Goal: Transaction & Acquisition: Purchase product/service

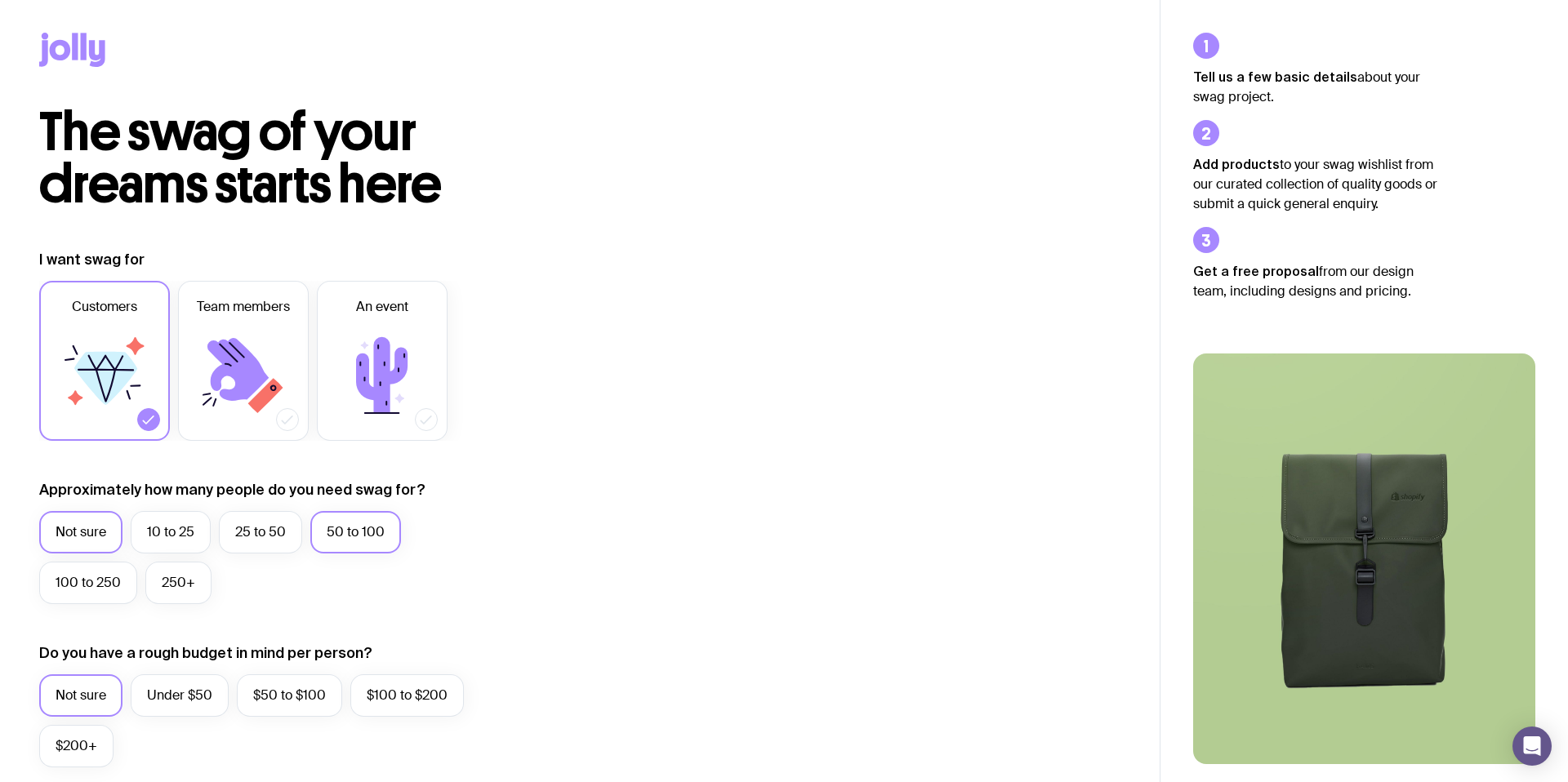
click at [330, 533] on label "50 to 100" at bounding box center [355, 533] width 90 height 43
click at [0, 0] on input "50 to 100" at bounding box center [0, 0] width 0 height 0
click at [413, 366] on icon at bounding box center [383, 375] width 98 height 98
click at [0, 0] on input "An event" at bounding box center [0, 0] width 0 height 0
click at [145, 420] on icon at bounding box center [148, 419] width 16 height 16
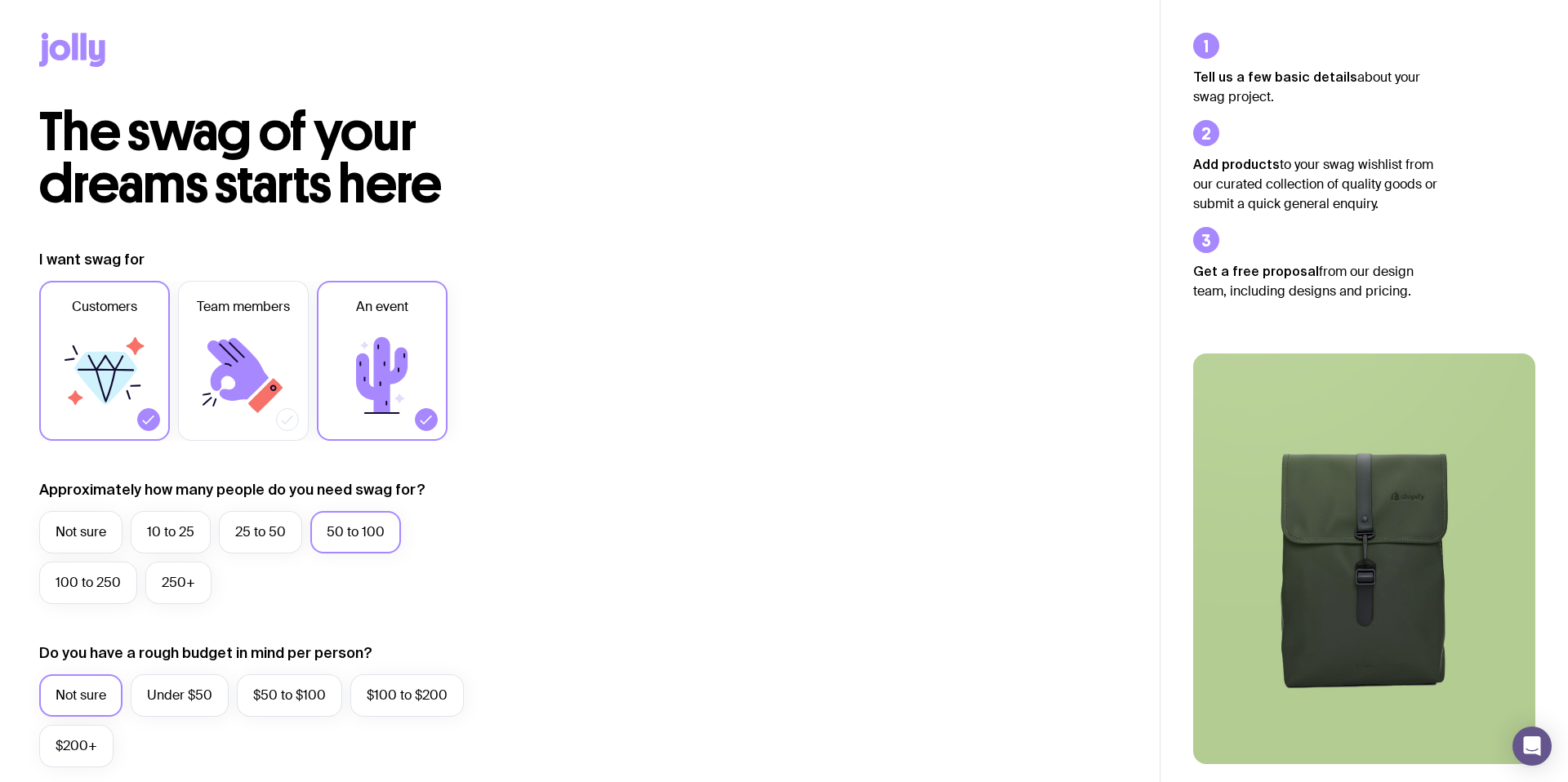
click at [0, 0] on input "Customers" at bounding box center [0, 0] width 0 height 0
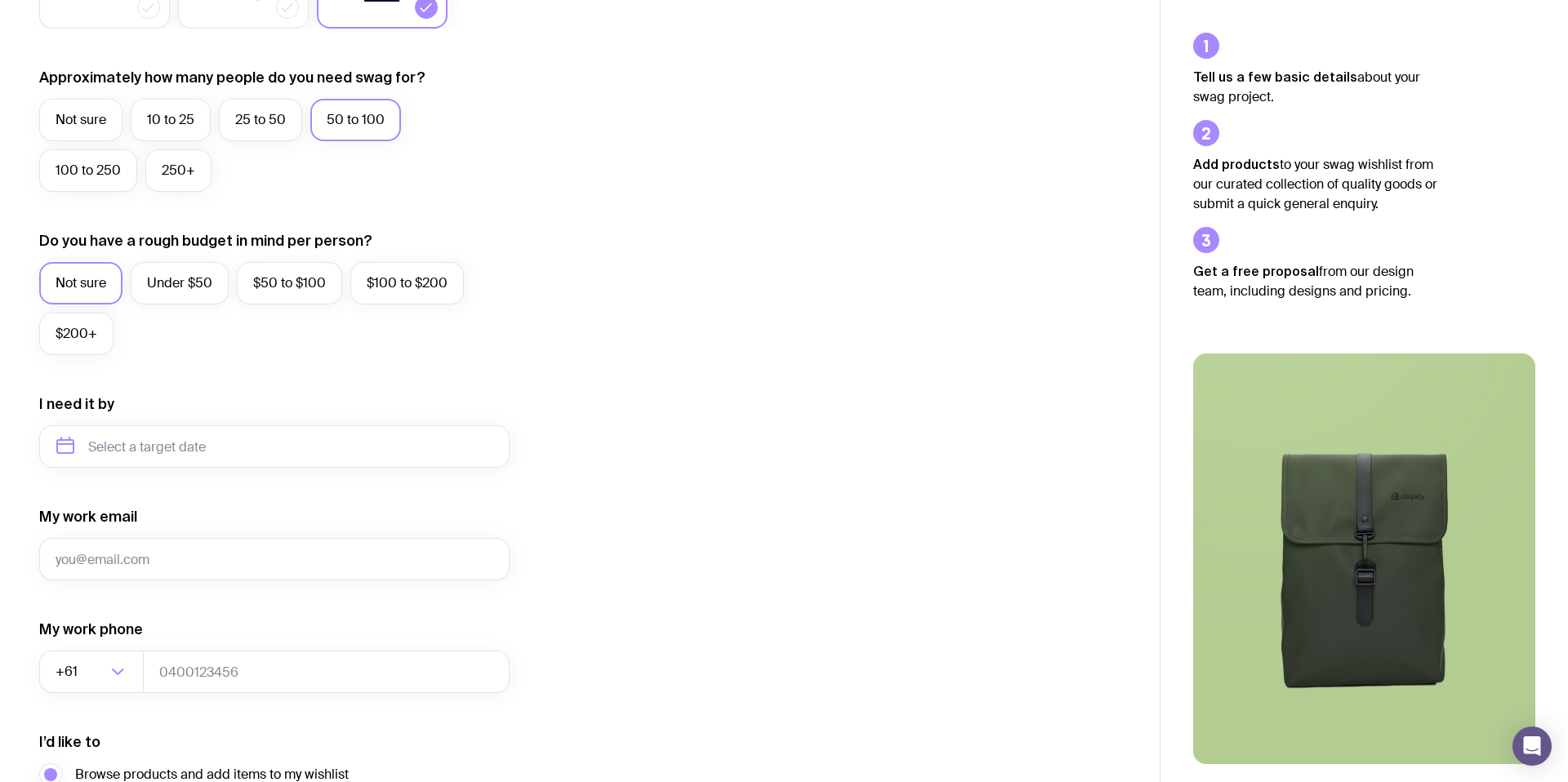
scroll to position [430, 0]
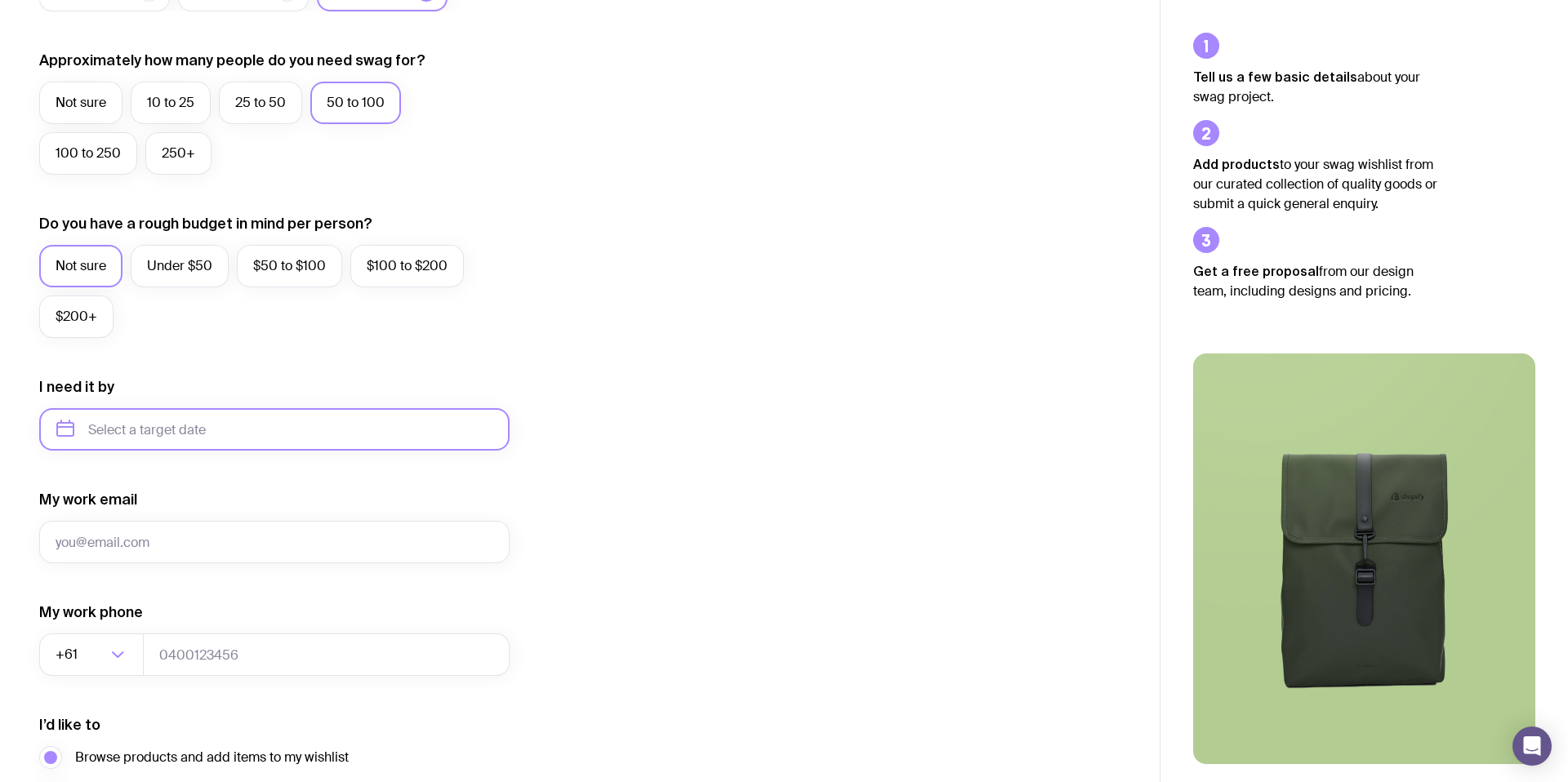
click at [170, 439] on input "text" at bounding box center [274, 430] width 470 height 43
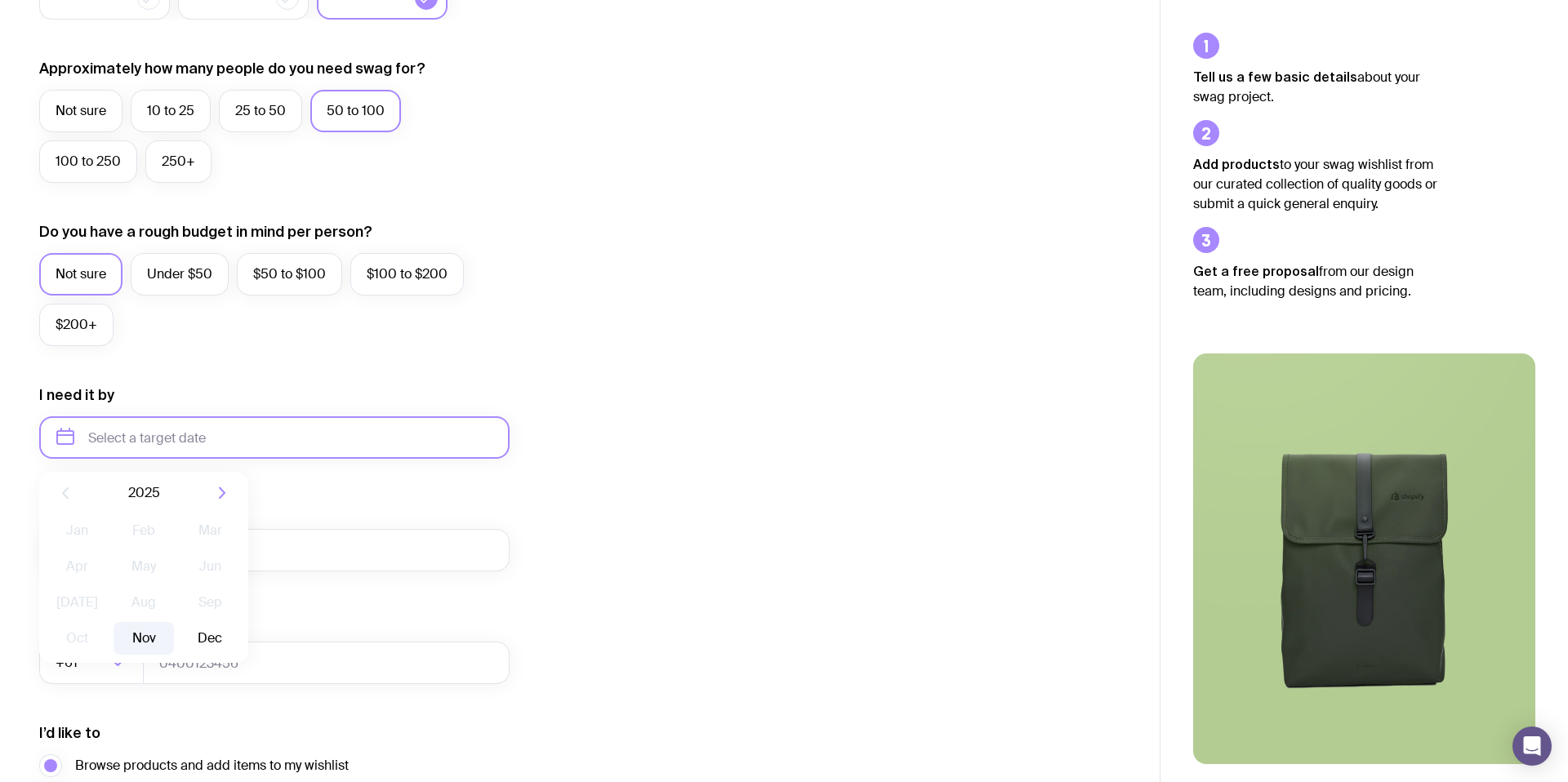
scroll to position [423, 0]
click at [149, 643] on button "Nov" at bounding box center [143, 636] width 60 height 33
type input "[DATE]"
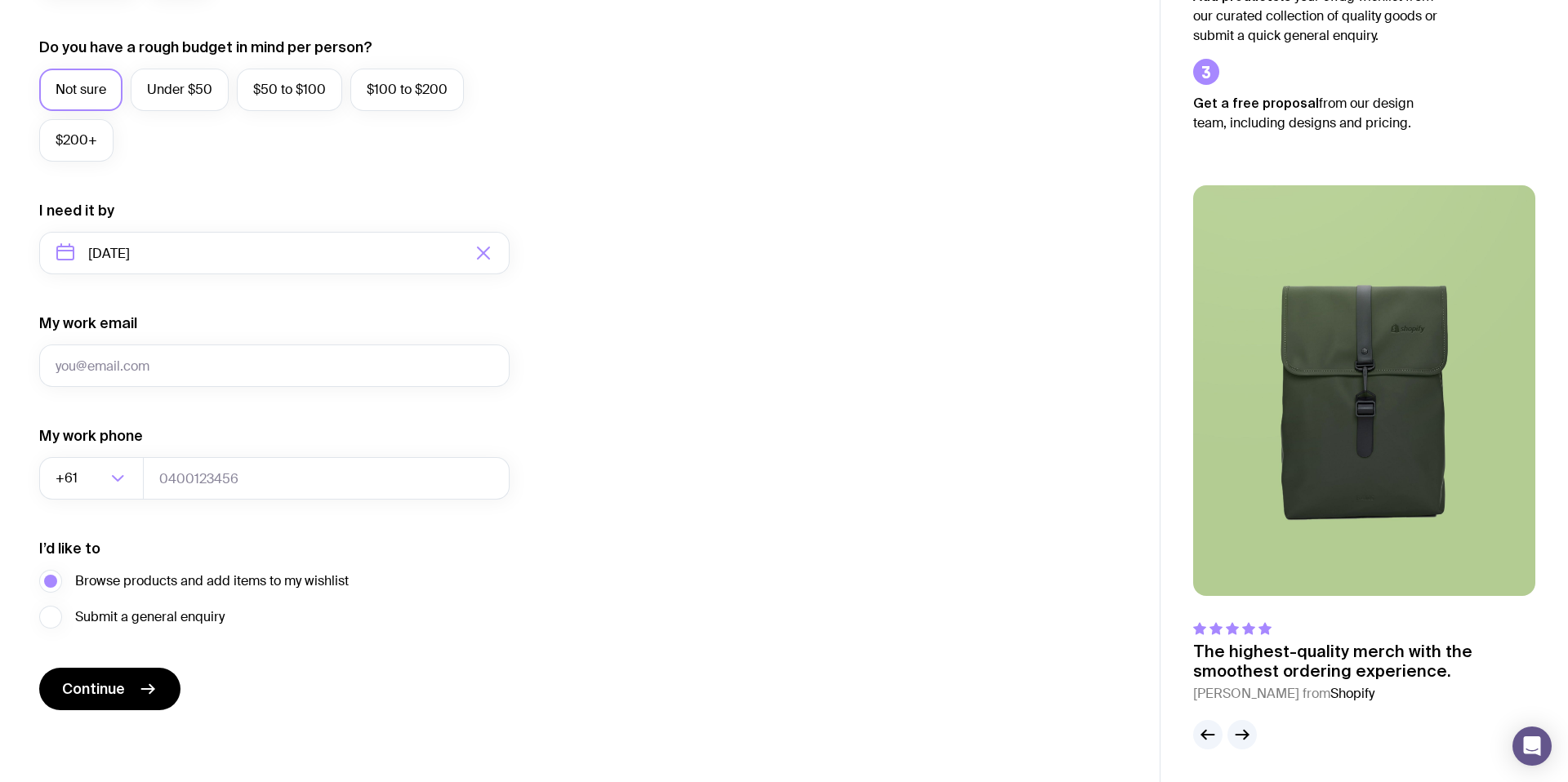
scroll to position [0, 0]
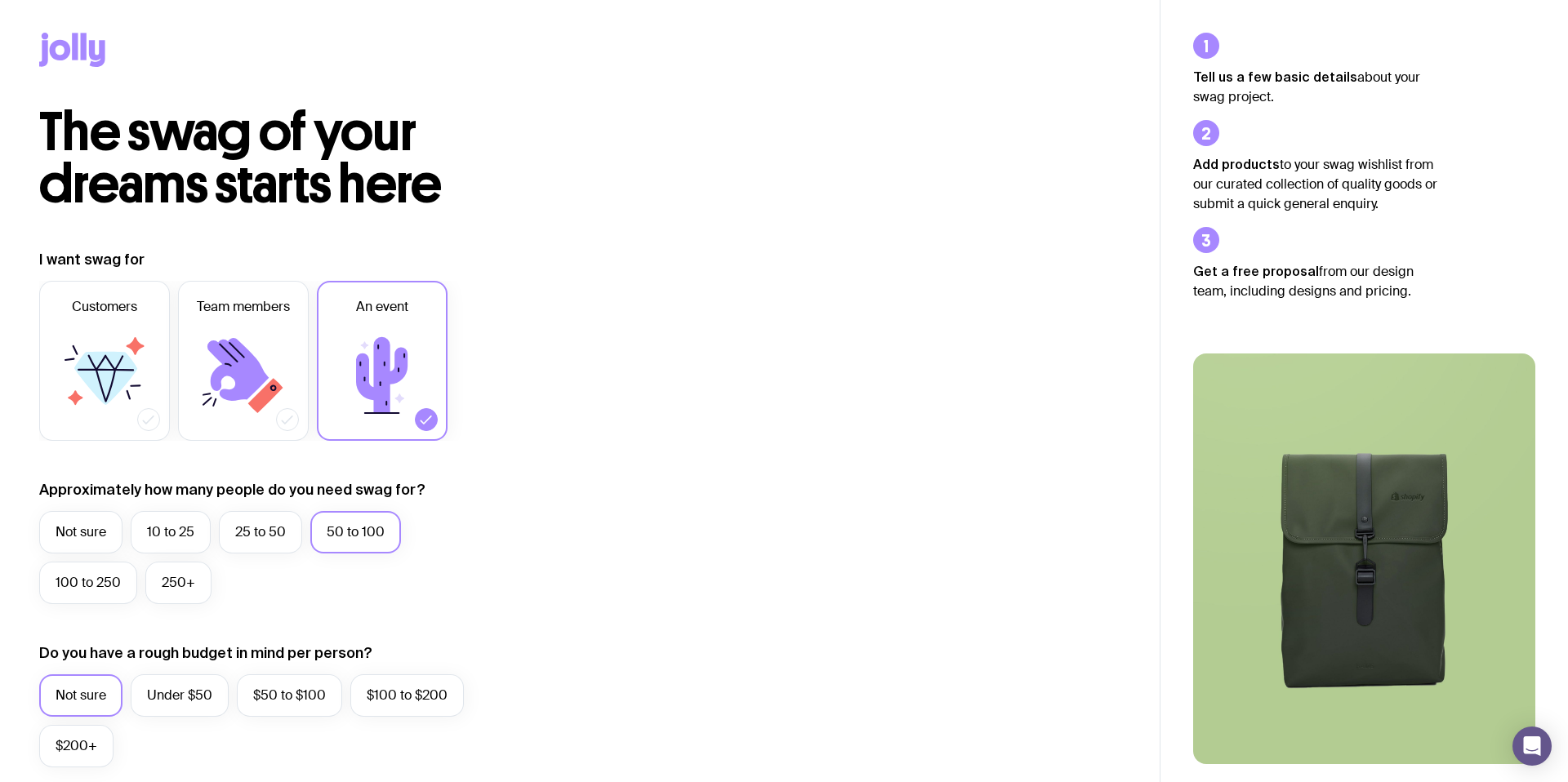
click at [223, 147] on span "The swag of your dreams starts here" at bounding box center [240, 157] width 402 height 117
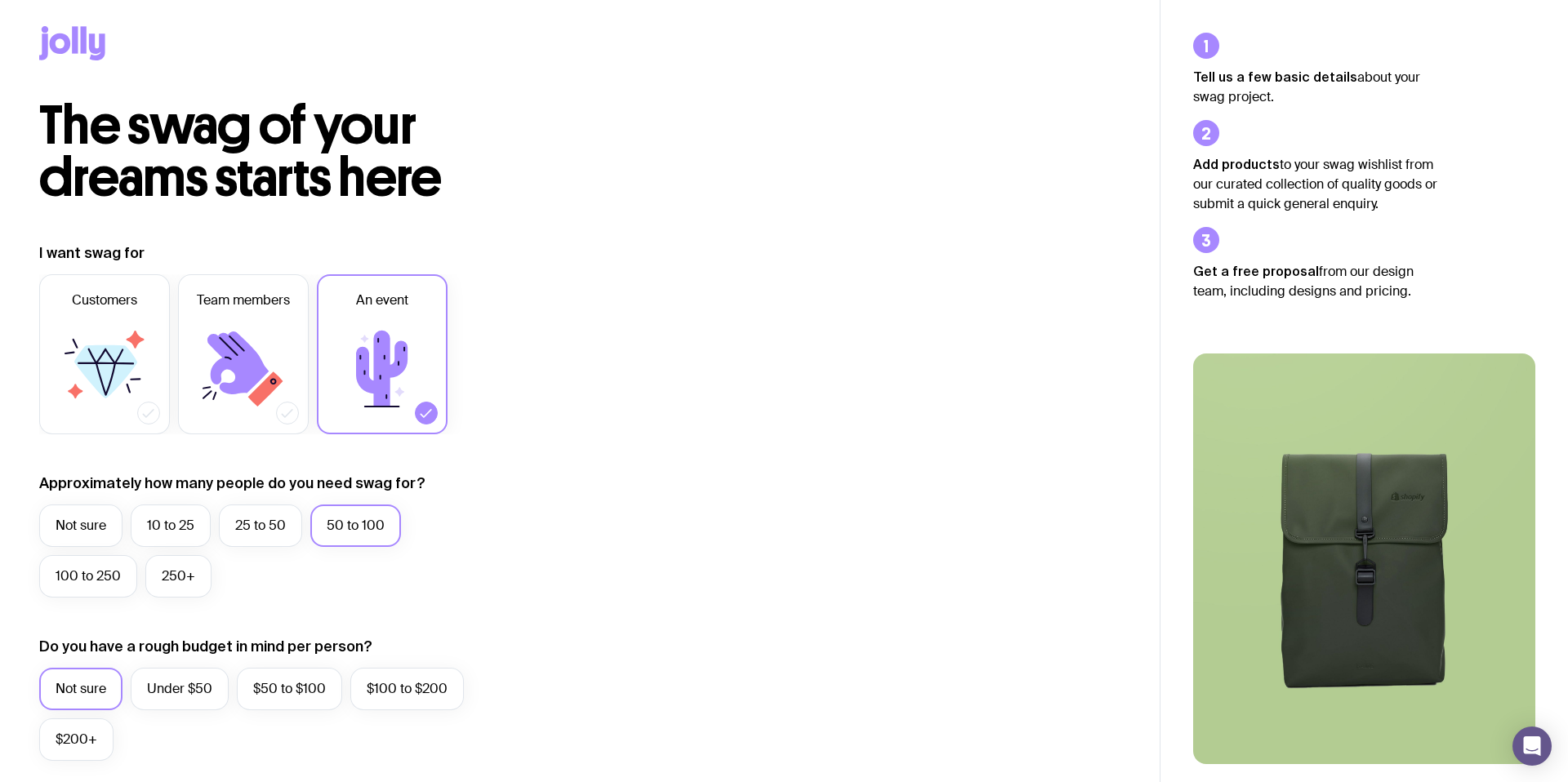
scroll to position [8, 0]
drag, startPoint x: 66, startPoint y: 41, endPoint x: 105, endPoint y: 46, distance: 39.3
click at [67, 42] on icon at bounding box center [61, 42] width 21 height 21
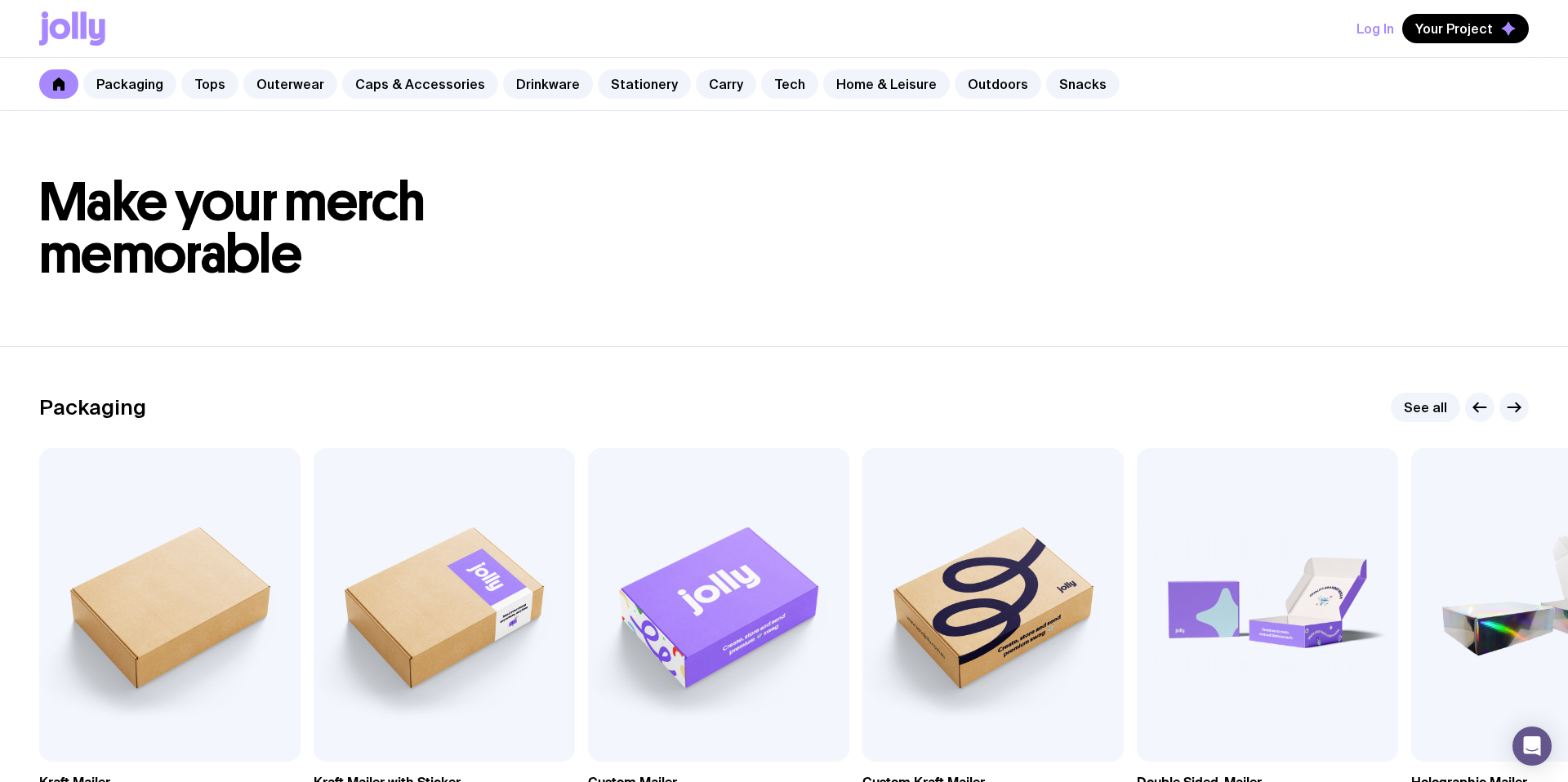
scroll to position [4, 0]
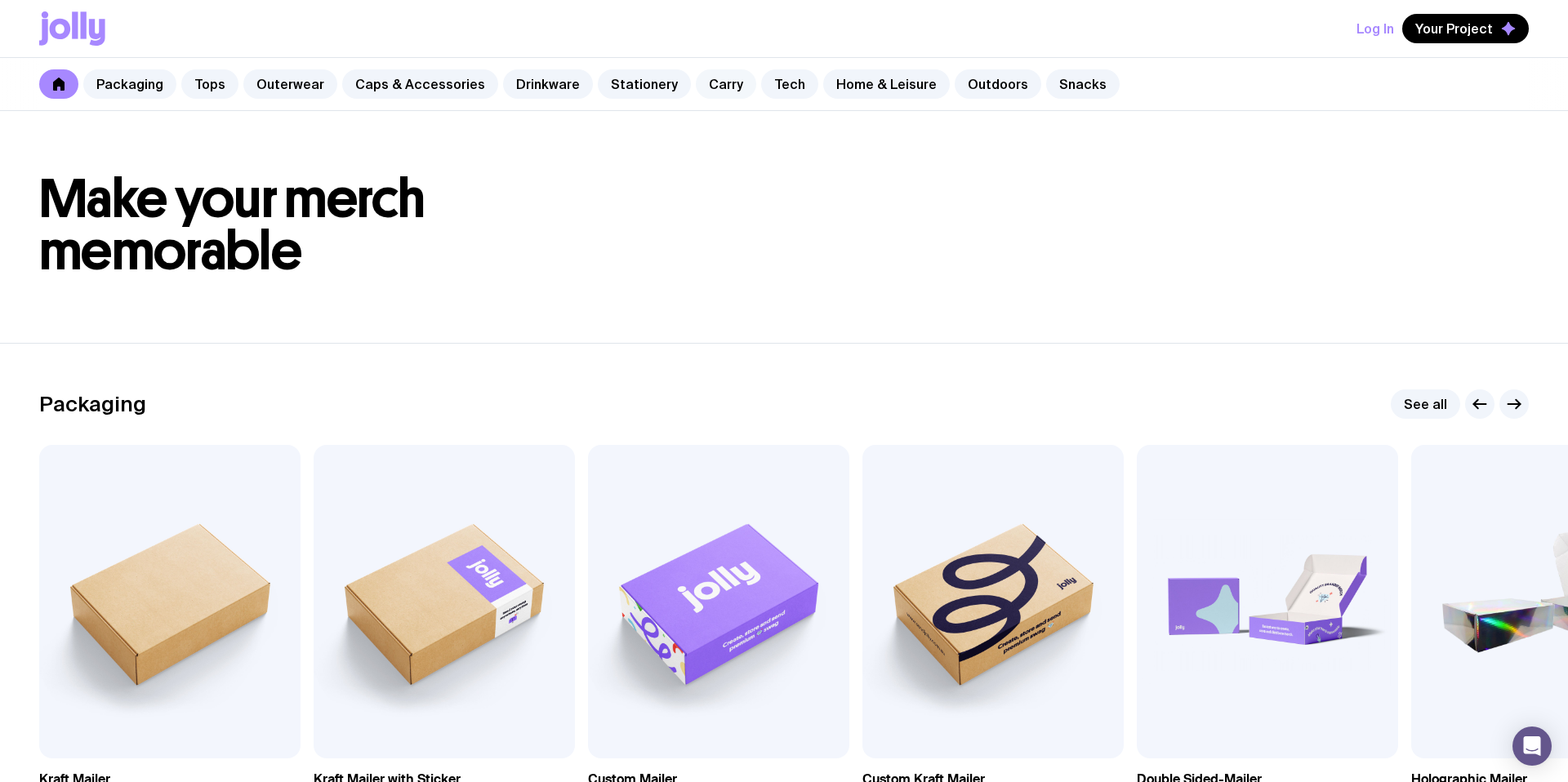
click at [708, 88] on link "Carry" at bounding box center [726, 84] width 61 height 29
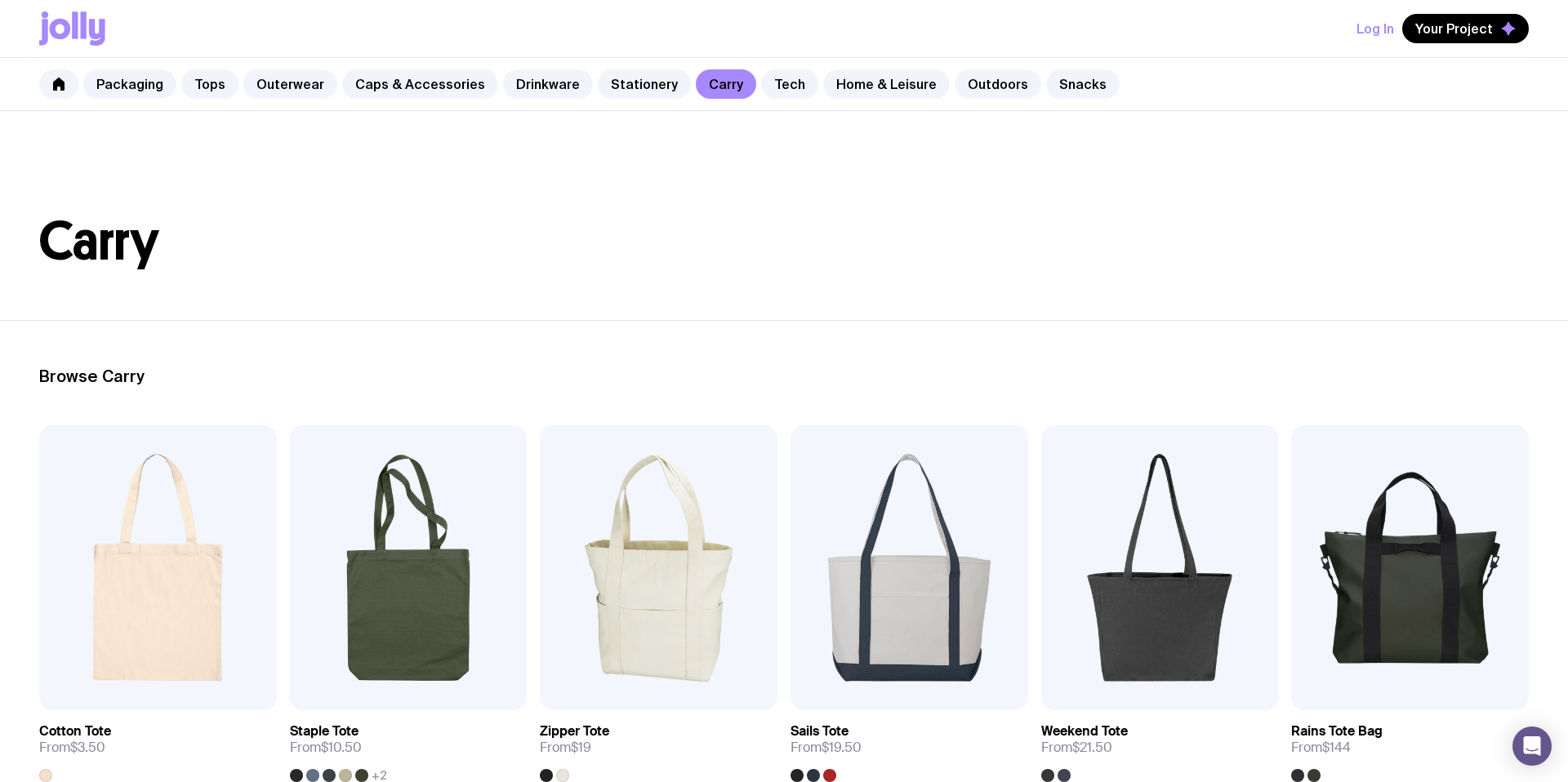
drag, startPoint x: 54, startPoint y: 33, endPoint x: 62, endPoint y: 34, distance: 8.1
click at [54, 33] on icon at bounding box center [61, 29] width 21 height 21
